Goal: Task Accomplishment & Management: Use online tool/utility

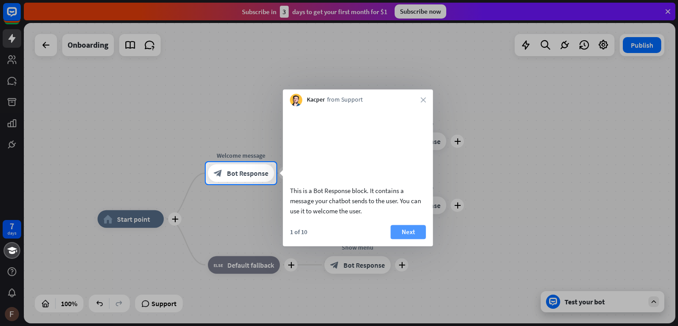
click at [405, 239] on button "Next" at bounding box center [408, 232] width 35 height 14
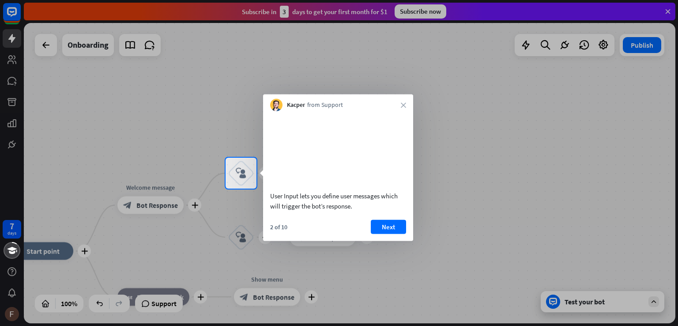
click at [384, 241] on div "2 of 10 Next" at bounding box center [338, 229] width 150 height 21
click at [384, 234] on button "Next" at bounding box center [388, 226] width 35 height 14
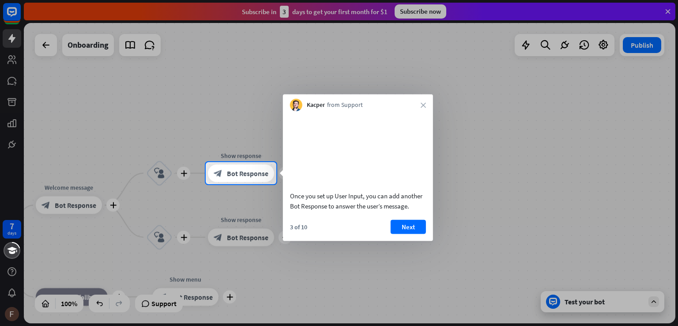
click at [419, 106] on div "Kacper from Support close" at bounding box center [358, 102] width 150 height 17
click at [421, 106] on icon "close" at bounding box center [423, 104] width 5 height 5
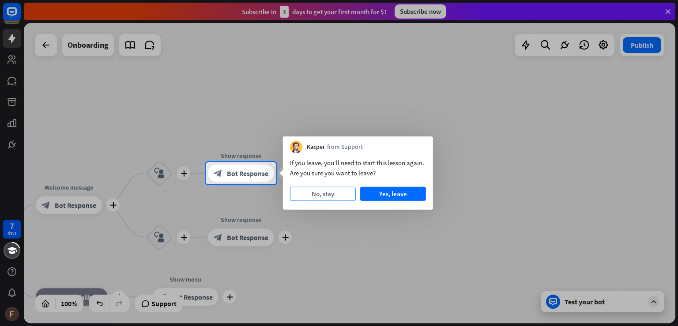
click at [328, 196] on button "No, stay" at bounding box center [323, 194] width 66 height 14
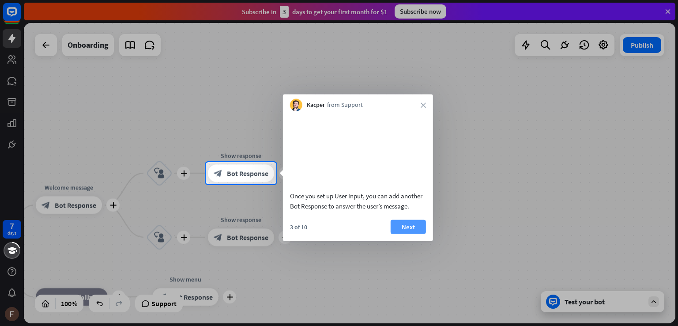
click at [413, 234] on button "Next" at bounding box center [408, 226] width 35 height 14
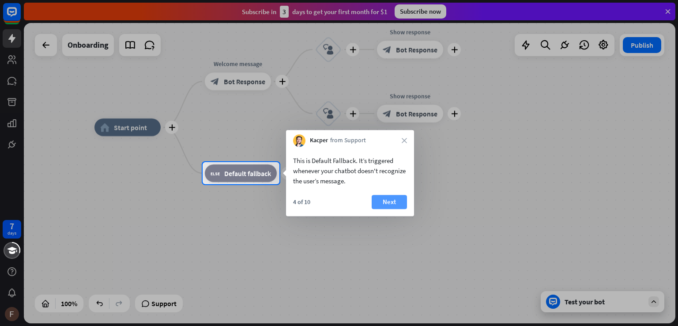
click at [392, 200] on button "Next" at bounding box center [389, 202] width 35 height 14
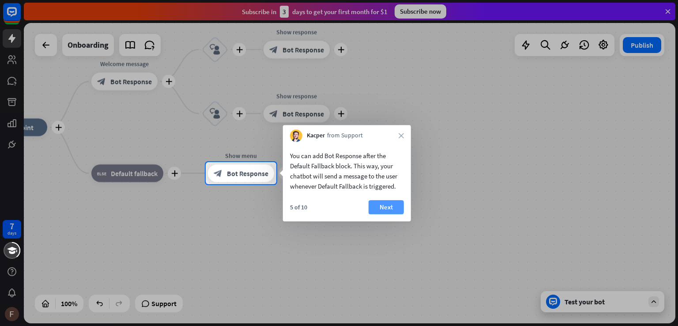
click at [394, 203] on button "Next" at bounding box center [386, 207] width 35 height 14
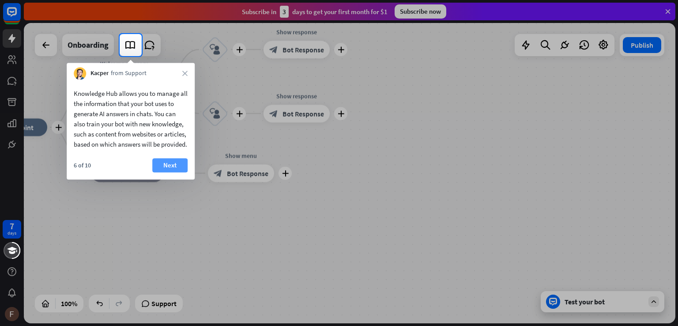
click at [175, 172] on button "Next" at bounding box center [169, 165] width 35 height 14
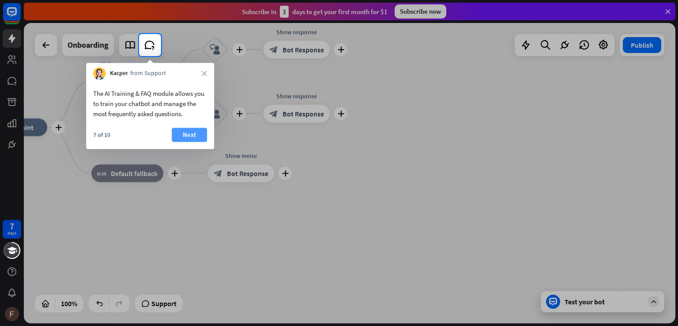
click at [189, 135] on button "Next" at bounding box center [189, 135] width 35 height 14
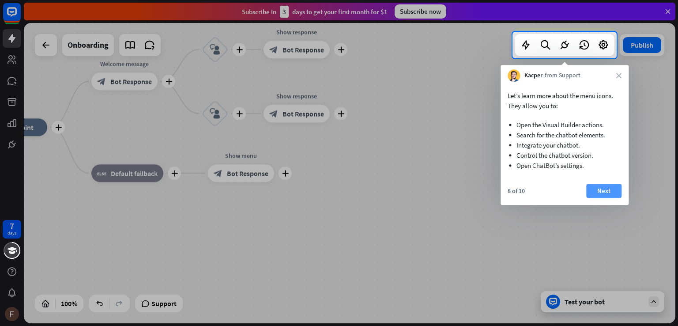
click at [599, 187] on button "Next" at bounding box center [603, 191] width 35 height 14
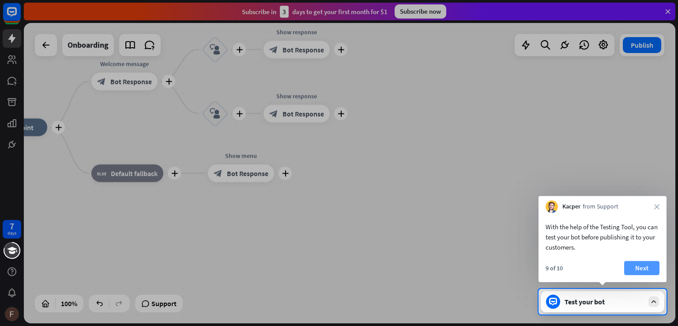
click at [645, 272] on button "Next" at bounding box center [641, 268] width 35 height 14
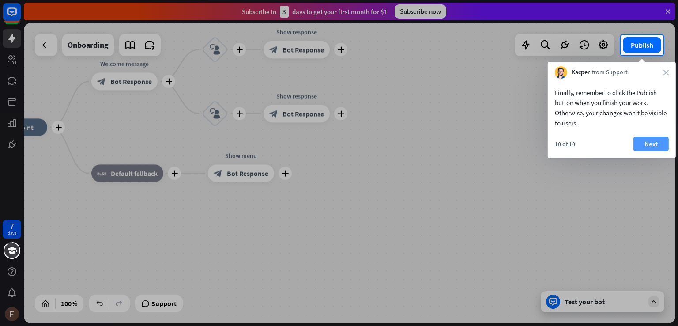
click at [645, 144] on button "Next" at bounding box center [651, 144] width 35 height 14
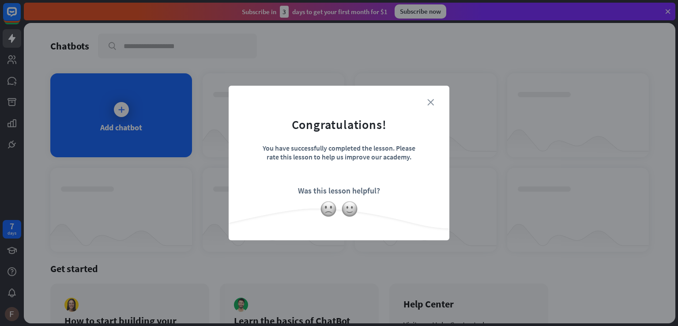
click at [432, 100] on icon "close" at bounding box center [430, 102] width 7 height 7
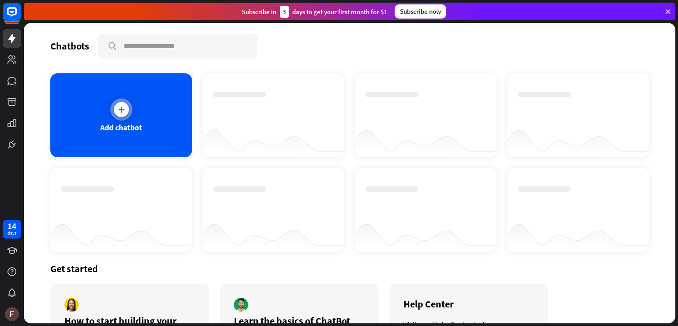
click at [120, 103] on div at bounding box center [121, 109] width 15 height 15
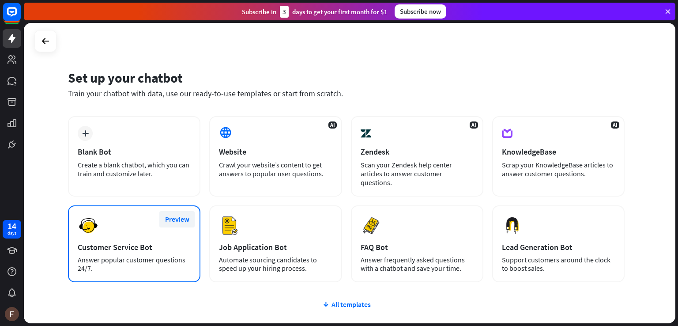
click at [181, 211] on button "Preview" at bounding box center [176, 219] width 35 height 16
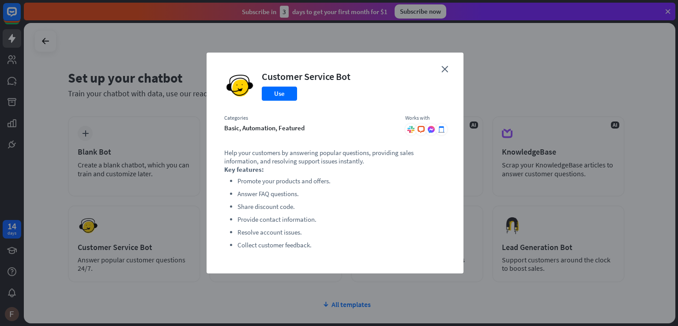
click at [442, 129] on icon at bounding box center [441, 129] width 6 height 6
click at [278, 90] on button "Use" at bounding box center [279, 94] width 35 height 14
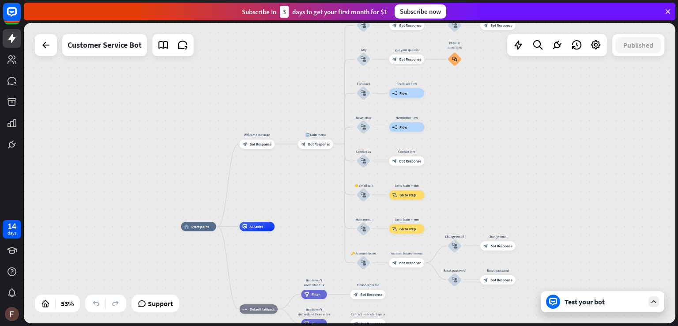
click at [601, 299] on div "Test your bot" at bounding box center [604, 301] width 79 height 9
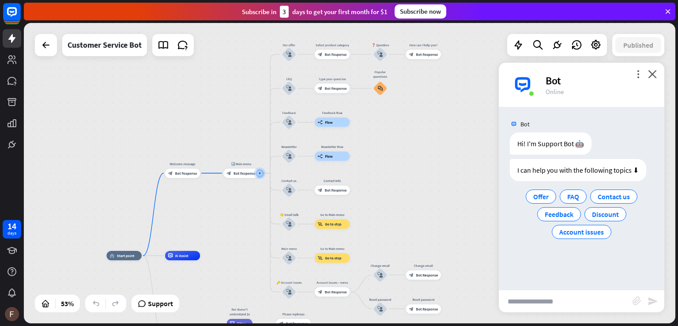
click at [567, 304] on input "text" at bounding box center [566, 301] width 134 height 22
type input "**********"
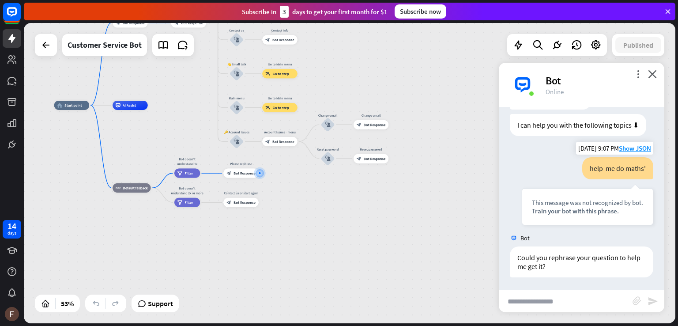
scroll to position [46, 0]
type input "**"
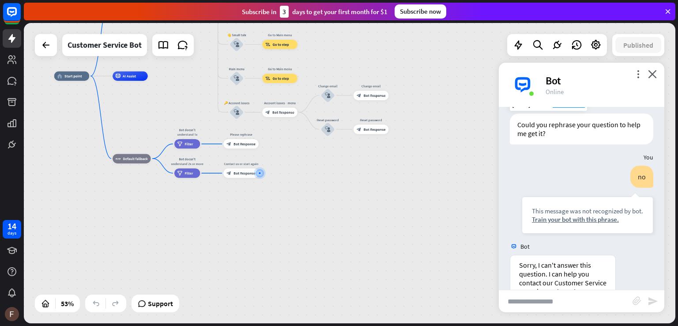
scroll to position [259, 0]
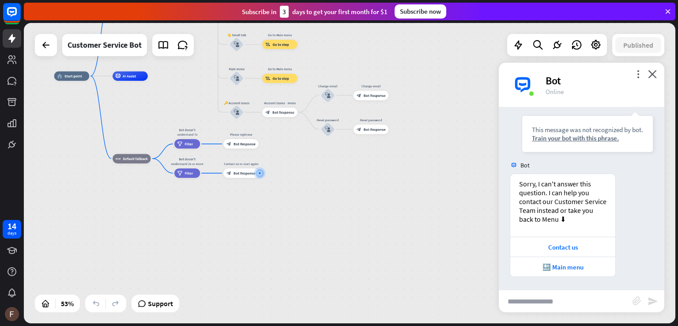
click at [48, 55] on div at bounding box center [46, 45] width 22 height 22
click at [52, 45] on div at bounding box center [46, 45] width 18 height 18
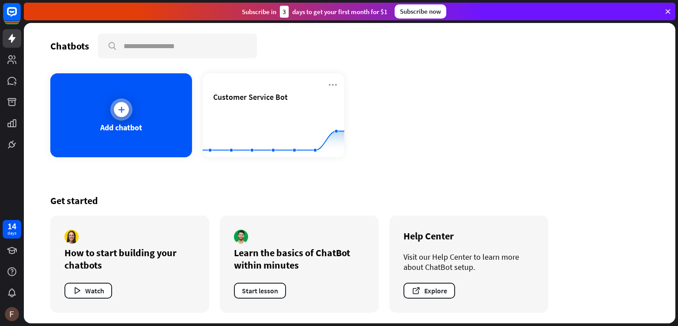
click at [125, 110] on icon at bounding box center [121, 109] width 9 height 9
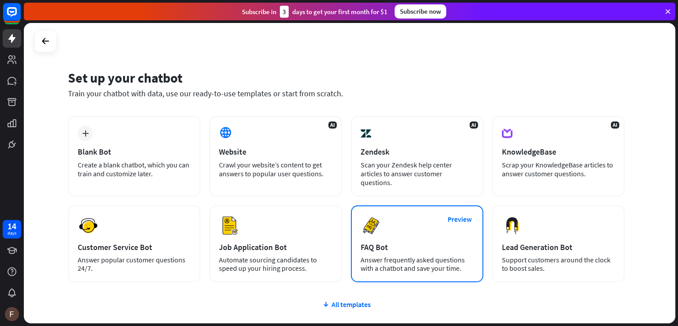
click at [412, 211] on div "Preview FAQ Bot [PERSON_NAME] frequently asked questions with a chatbot and sav…" at bounding box center [417, 243] width 132 height 77
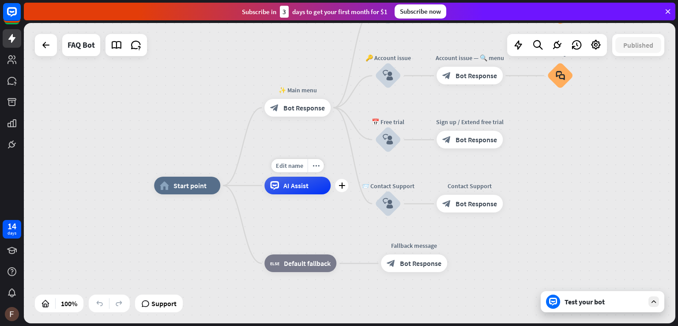
click at [287, 191] on div "AI Assist" at bounding box center [297, 186] width 66 height 18
click at [299, 117] on div "Edit name more_horiz plus block_bot_response Bot Response" at bounding box center [297, 108] width 66 height 18
click at [302, 112] on span "Bot Response" at bounding box center [304, 107] width 42 height 9
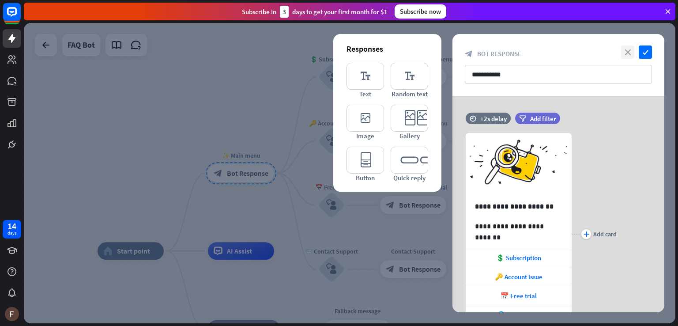
click at [628, 51] on icon "close" at bounding box center [627, 51] width 13 height 13
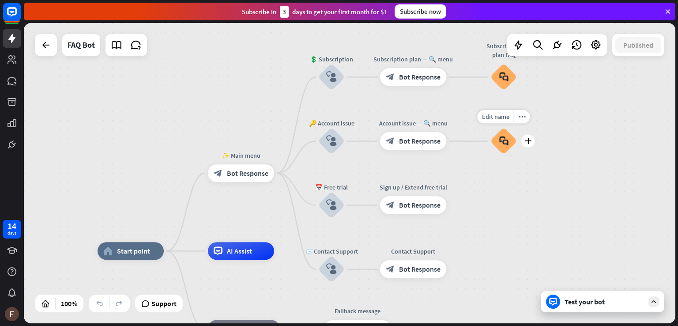
click at [501, 140] on icon "block_faq" at bounding box center [503, 141] width 9 height 10
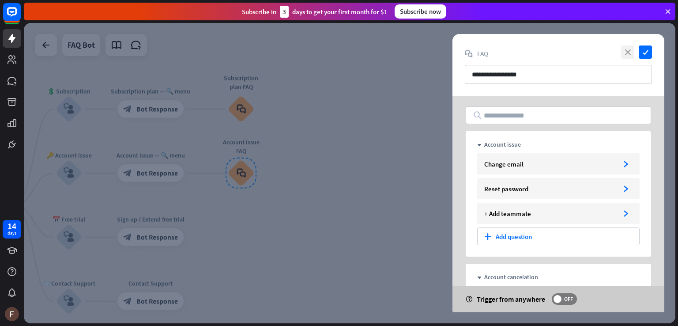
click at [628, 55] on icon "close" at bounding box center [627, 51] width 13 height 13
